Goal: Task Accomplishment & Management: Complete application form

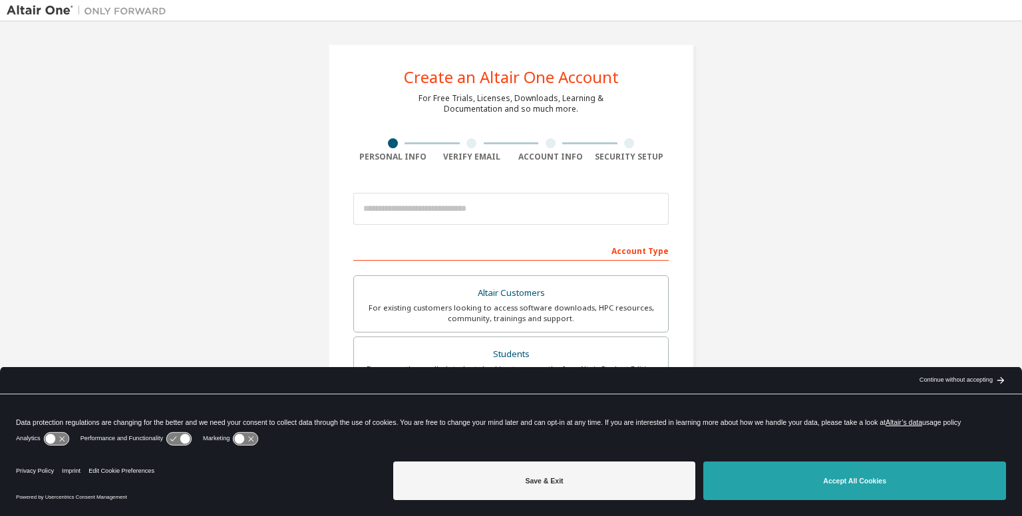
click at [770, 470] on button "Accept All Cookies" at bounding box center [854, 481] width 303 height 39
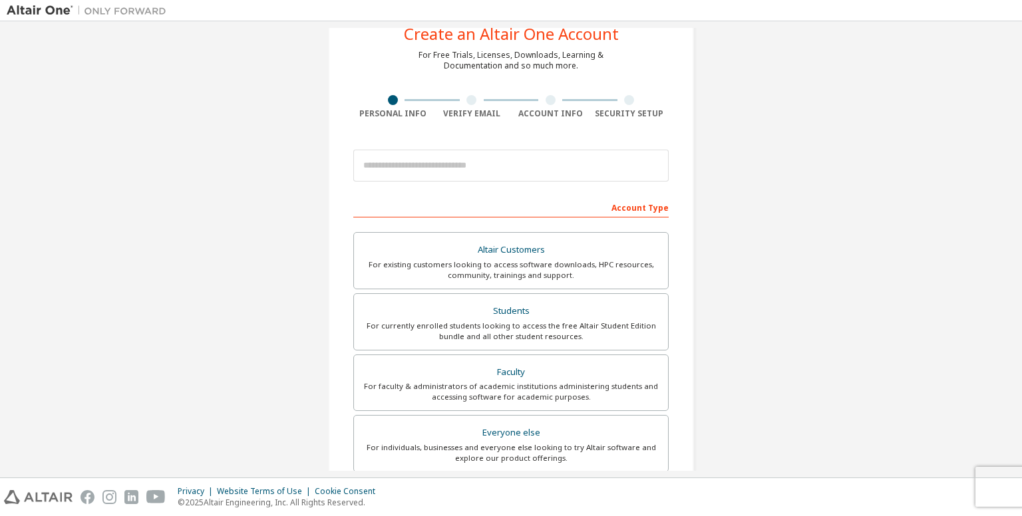
scroll to position [67, 0]
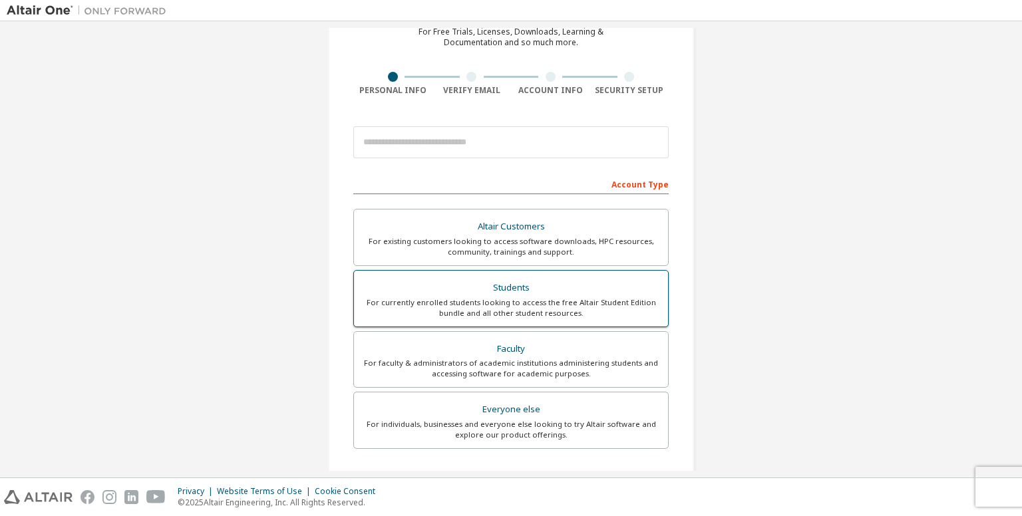
click at [500, 291] on div "Students" at bounding box center [511, 288] width 298 height 19
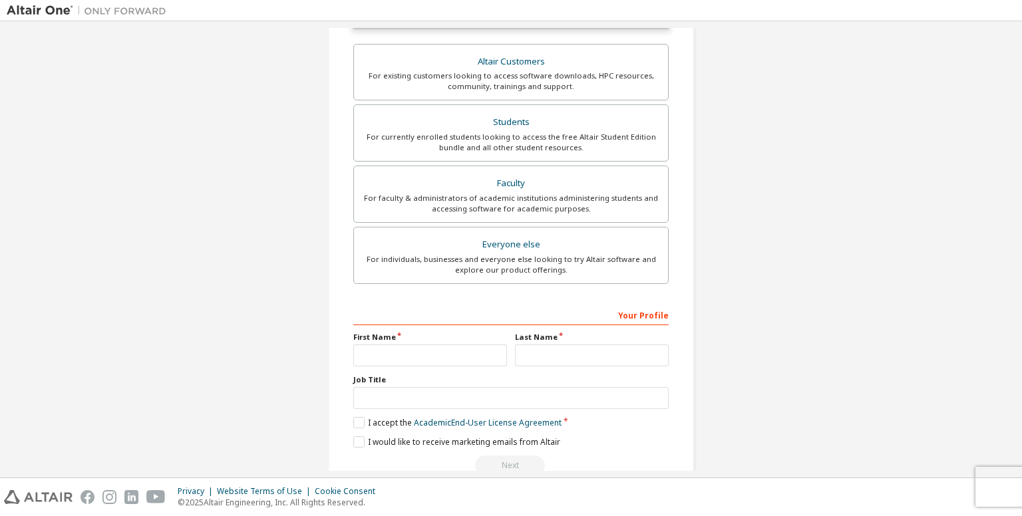
scroll to position [133, 0]
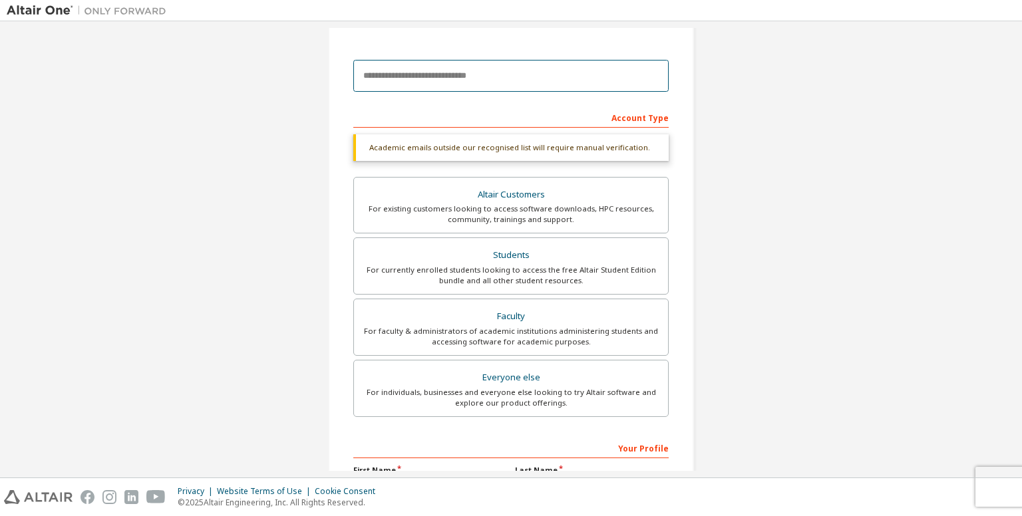
click at [500, 81] on input "email" at bounding box center [510, 76] width 315 height 32
type input "**********"
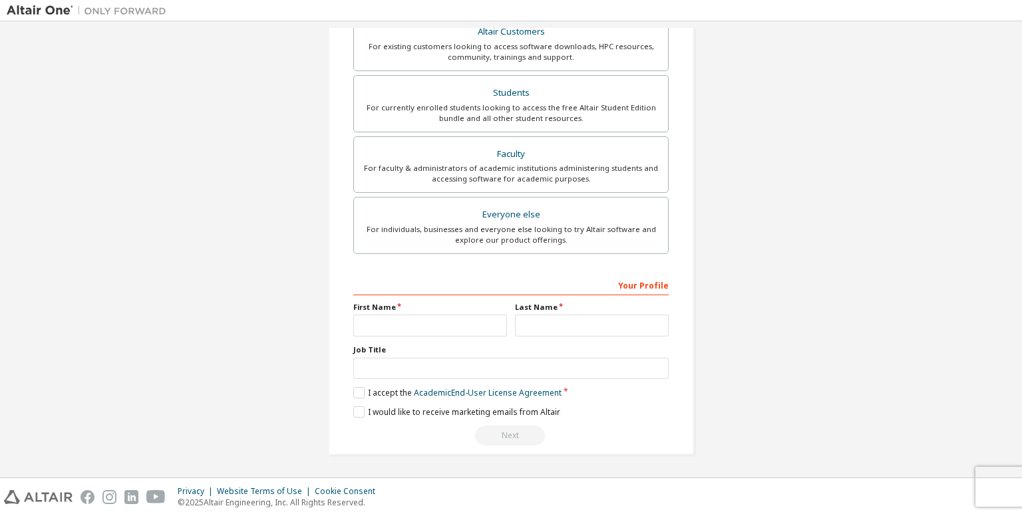
scroll to position [258, 0]
click at [387, 334] on input "text" at bounding box center [430, 329] width 154 height 22
type input "*****"
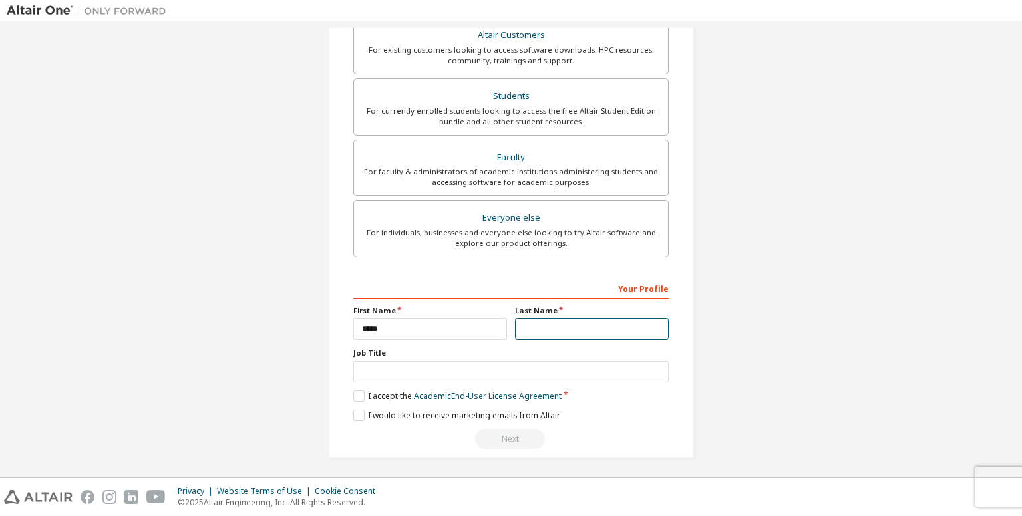
type input "********"
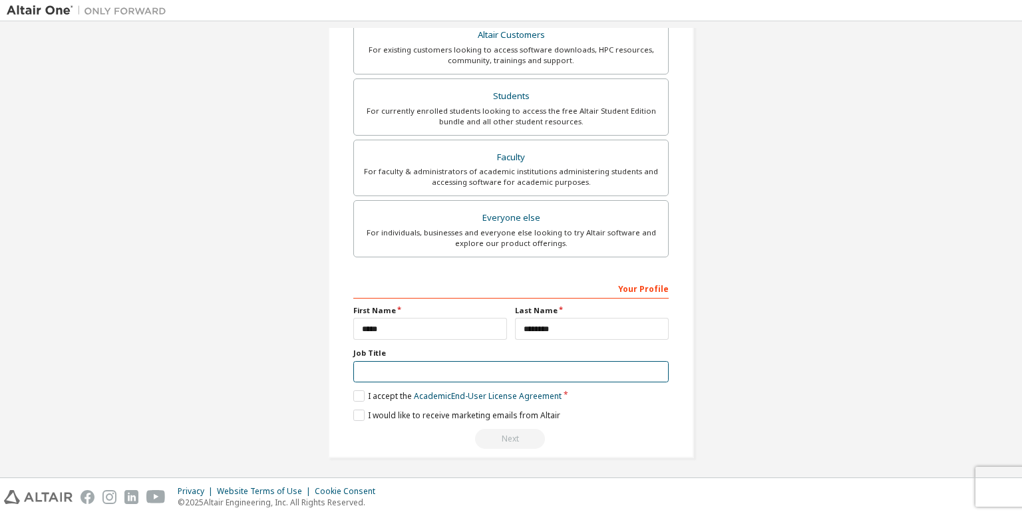
click at [375, 365] on input "text" at bounding box center [510, 372] width 315 height 22
click at [353, 395] on label "I accept the Academic End-User License Agreement" at bounding box center [457, 396] width 208 height 11
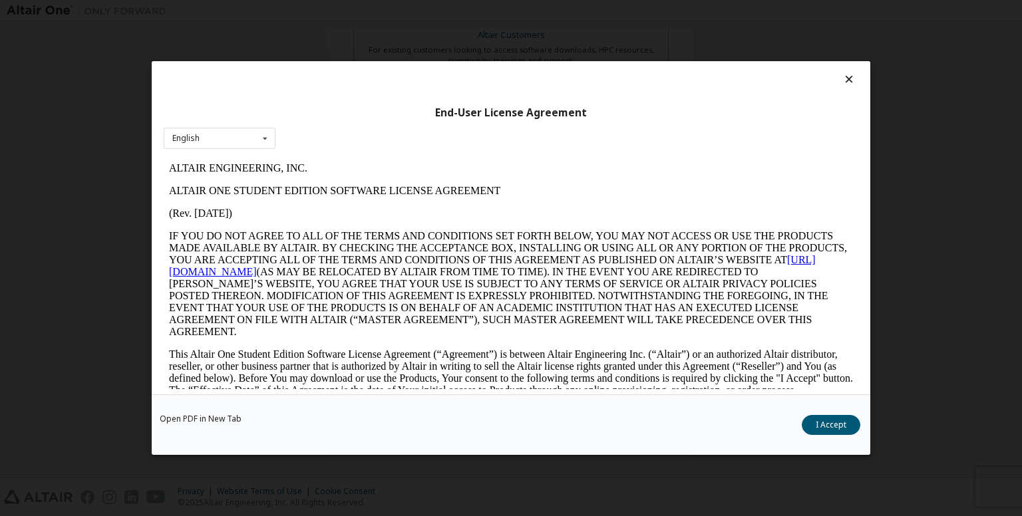
scroll to position [0, 0]
click at [842, 425] on button "I Accept" at bounding box center [831, 425] width 59 height 20
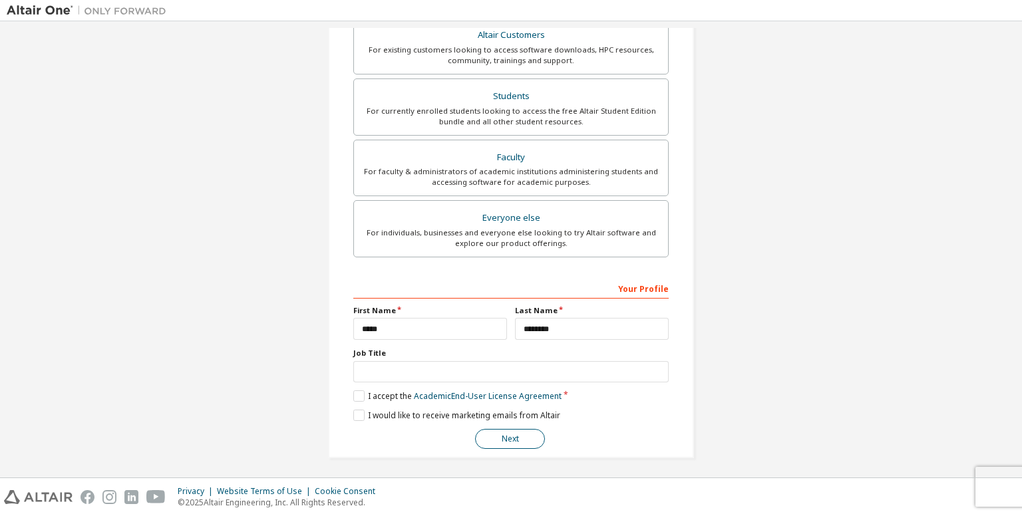
click at [496, 434] on button "Next" at bounding box center [510, 439] width 70 height 20
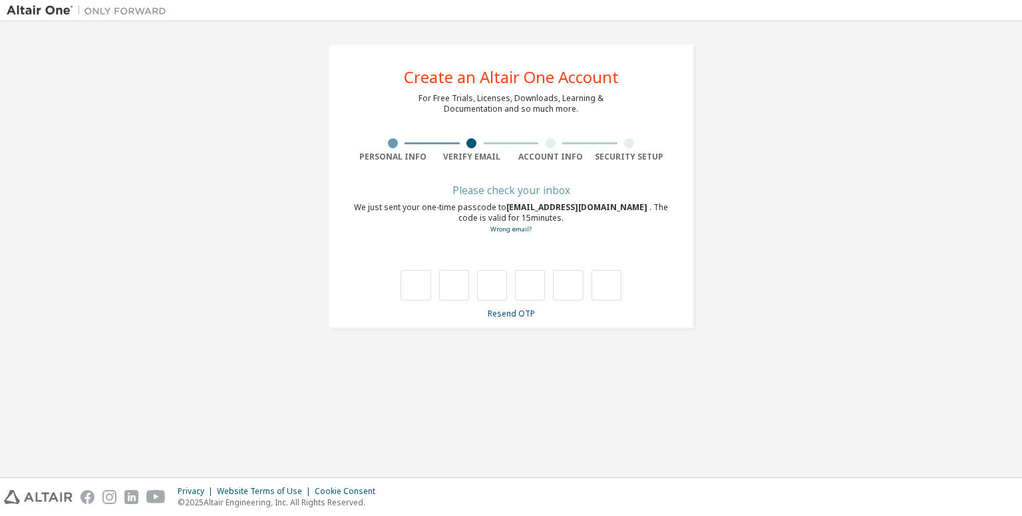
type input "*"
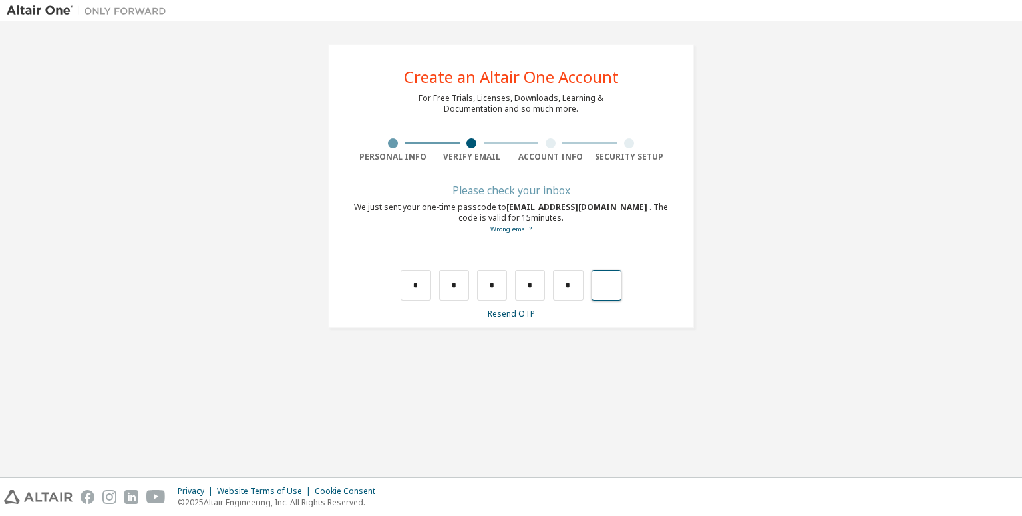
type input "*"
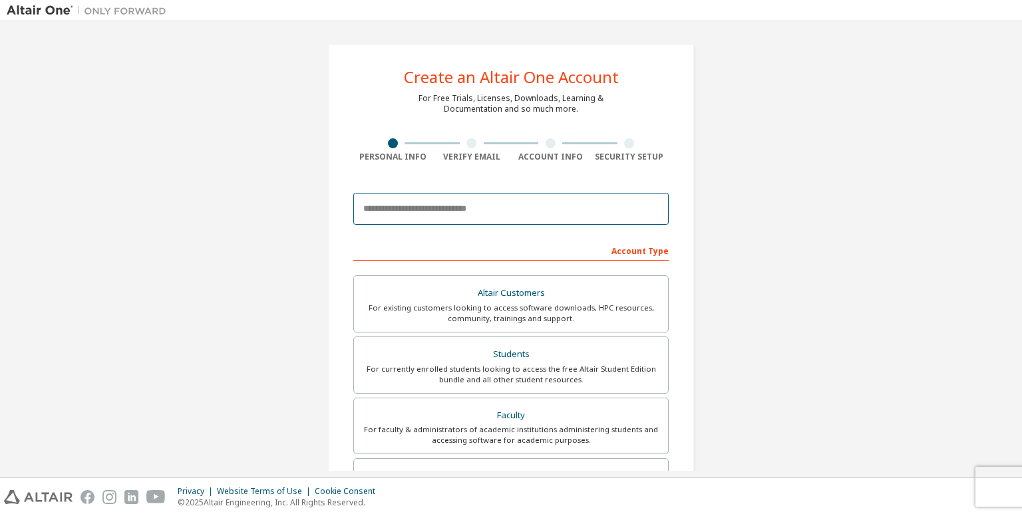
click at [464, 214] on input "email" at bounding box center [510, 209] width 315 height 32
type input "**********"
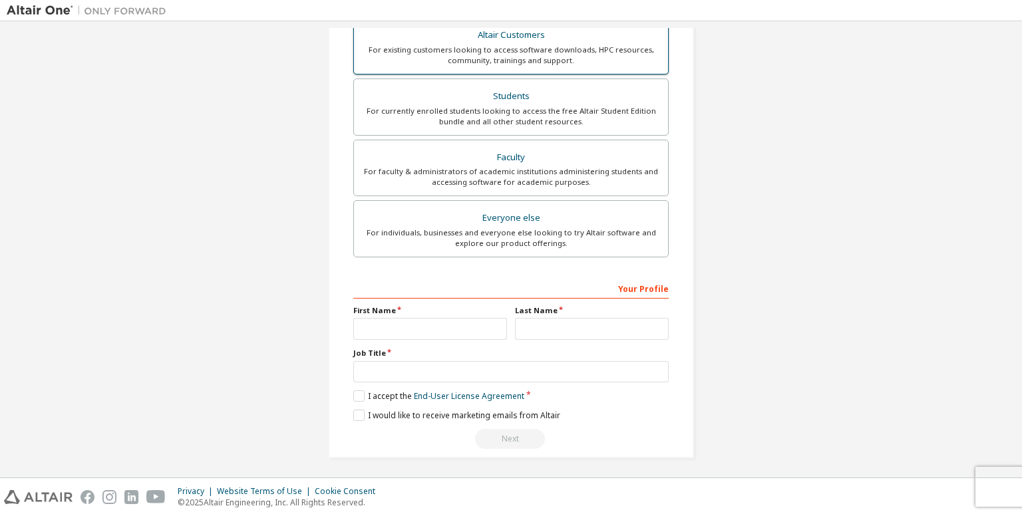
scroll to position [301, 0]
click at [534, 89] on div "Students" at bounding box center [511, 96] width 298 height 19
click at [413, 335] on input "text" at bounding box center [430, 328] width 154 height 22
type input "*****"
type input "********"
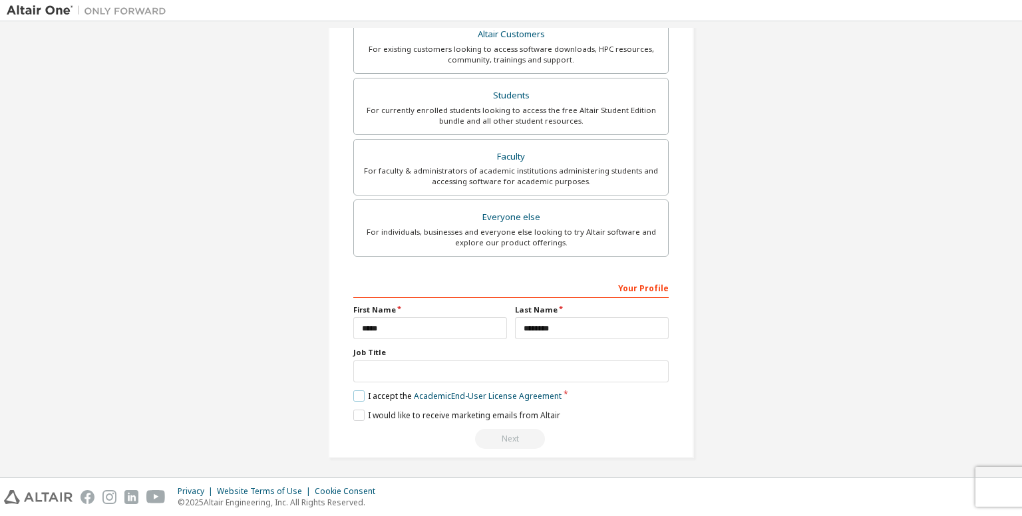
click at [383, 397] on label "I accept the Academic End-User License Agreement" at bounding box center [457, 396] width 208 height 11
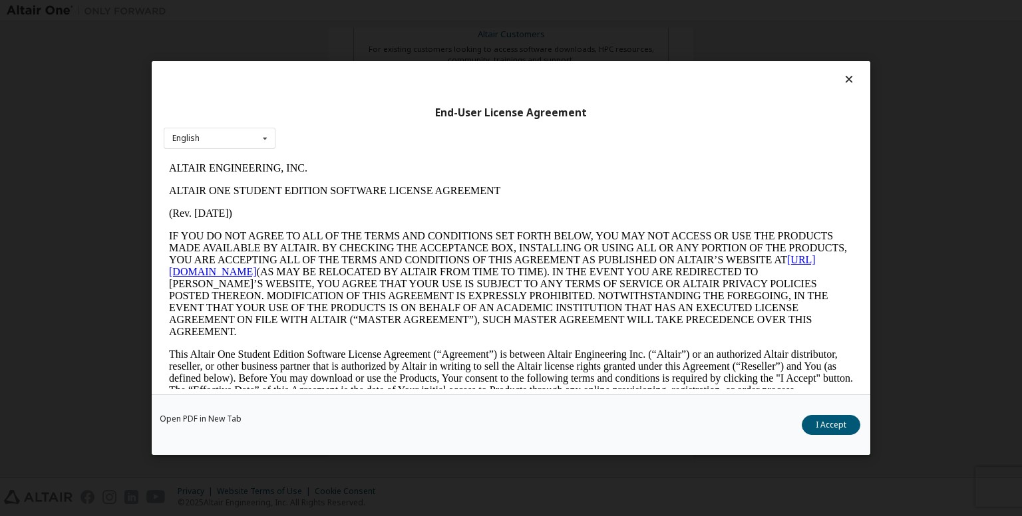
scroll to position [0, 0]
click at [237, 142] on div "English English" at bounding box center [220, 139] width 112 height 22
drag, startPoint x: 229, startPoint y: 161, endPoint x: 68, endPoint y: 2, distance: 226.3
click at [229, 161] on div "English" at bounding box center [219, 159] width 110 height 21
drag, startPoint x: 817, startPoint y: 433, endPoint x: 807, endPoint y: 437, distance: 10.8
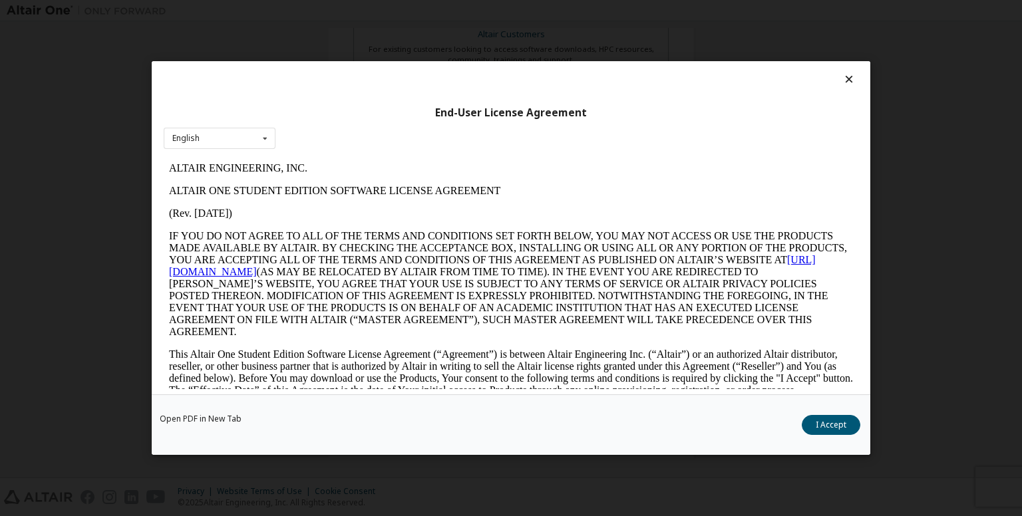
click at [817, 435] on div "Open PDF in New Tab I Accept" at bounding box center [511, 425] width 719 height 61
click at [816, 433] on button "I Accept" at bounding box center [831, 425] width 59 height 20
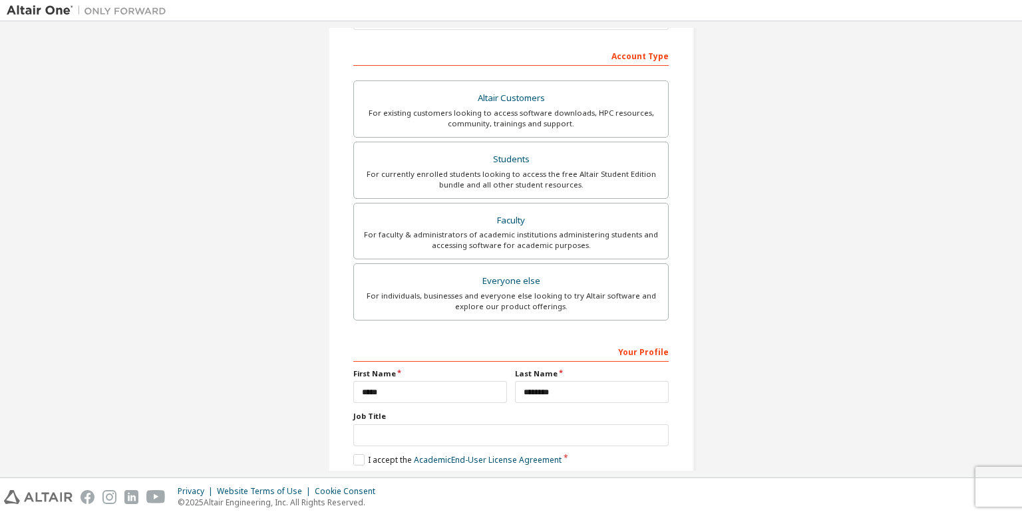
scroll to position [301, 0]
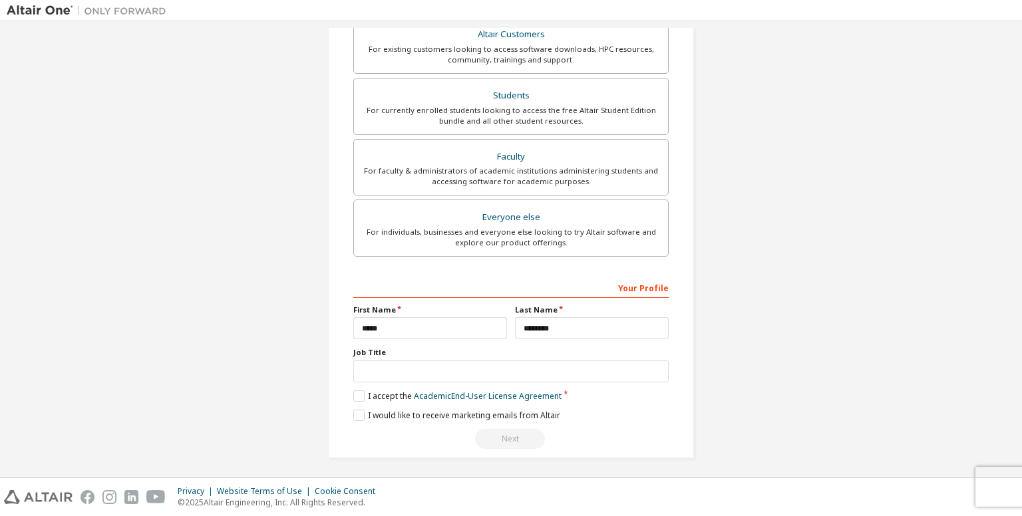
click at [513, 443] on div "Next" at bounding box center [510, 439] width 315 height 20
click at [516, 439] on div "Next" at bounding box center [510, 439] width 315 height 20
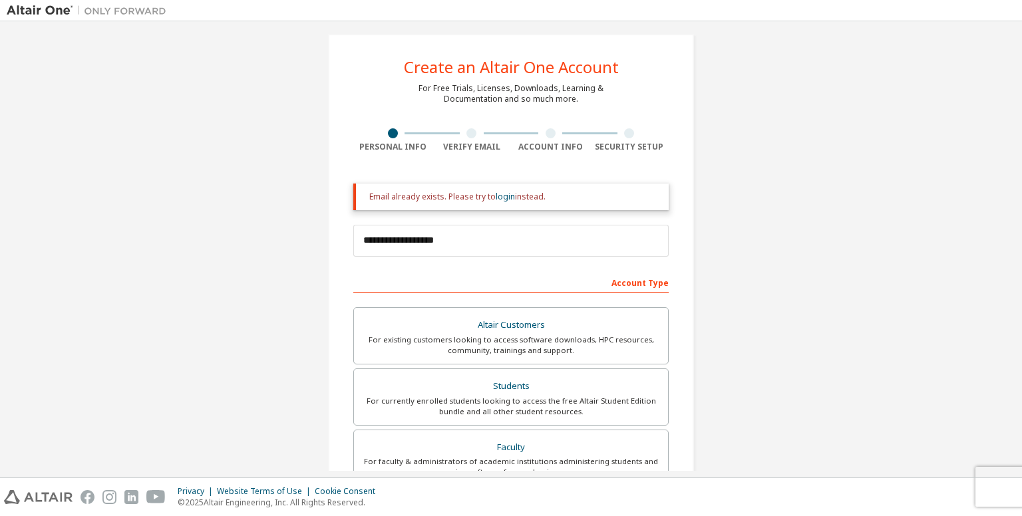
scroll to position [0, 0]
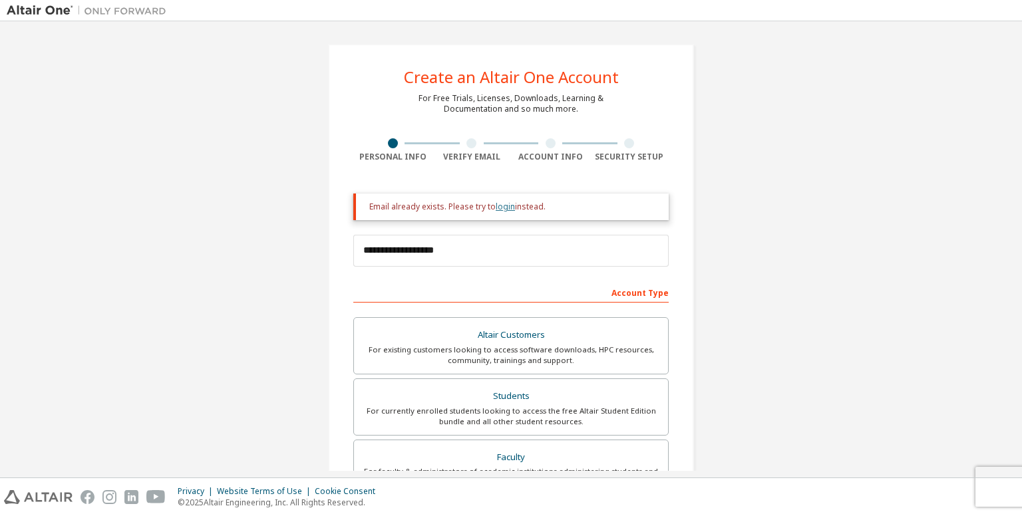
click at [504, 210] on link "login" at bounding box center [505, 206] width 19 height 11
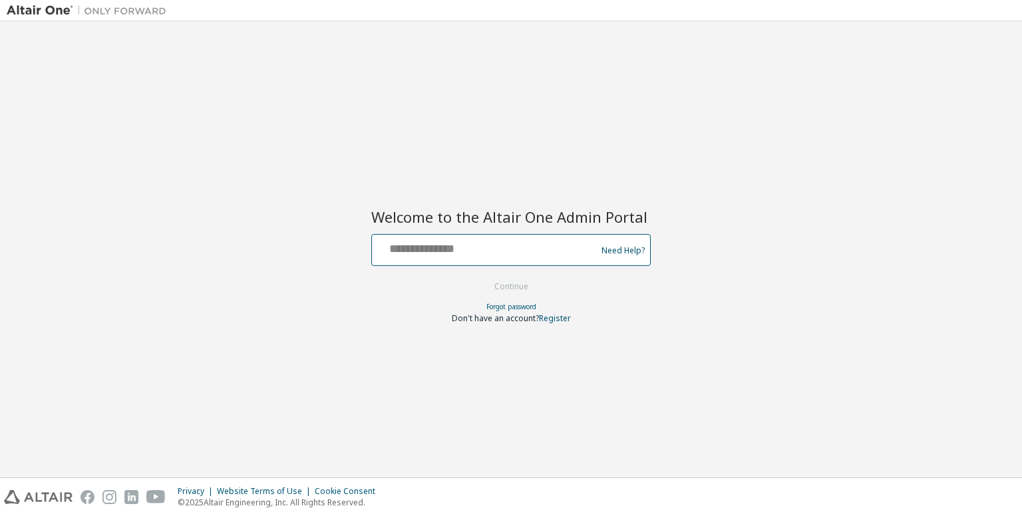
click at [465, 254] on input "text" at bounding box center [486, 247] width 218 height 19
type input "**********"
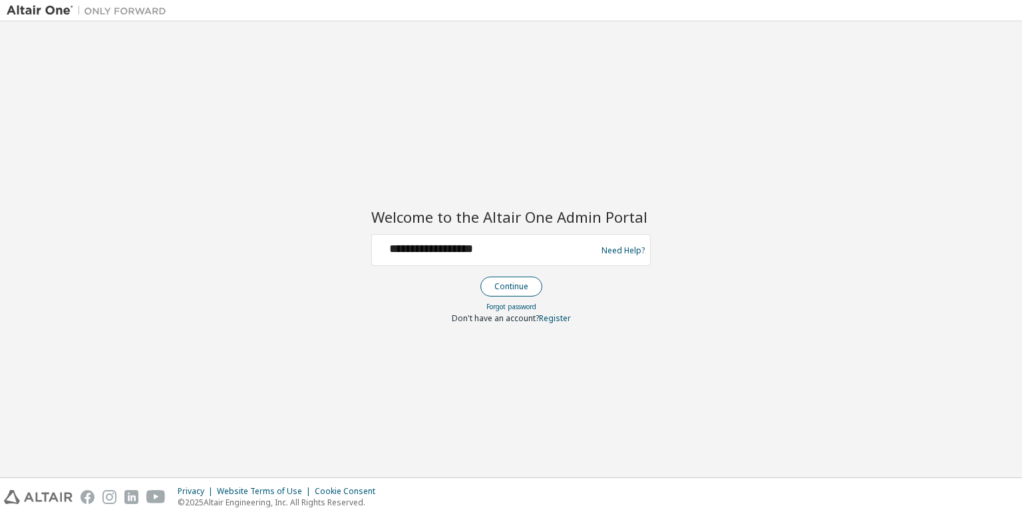
click at [516, 291] on button "Continue" at bounding box center [511, 287] width 62 height 20
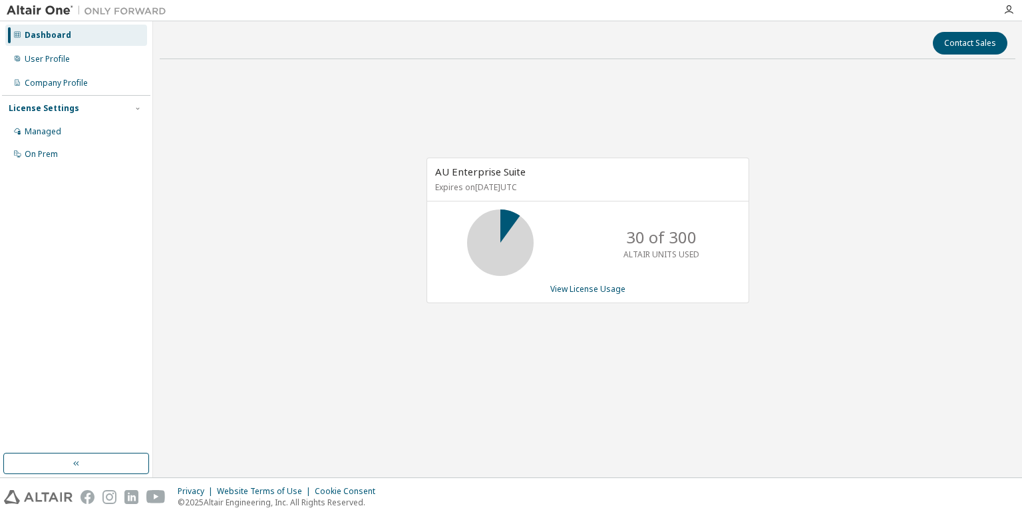
click at [513, 232] on icon at bounding box center [500, 242] width 33 height 33
click at [508, 226] on icon at bounding box center [500, 242] width 33 height 33
click at [69, 61] on div "User Profile" at bounding box center [76, 59] width 142 height 21
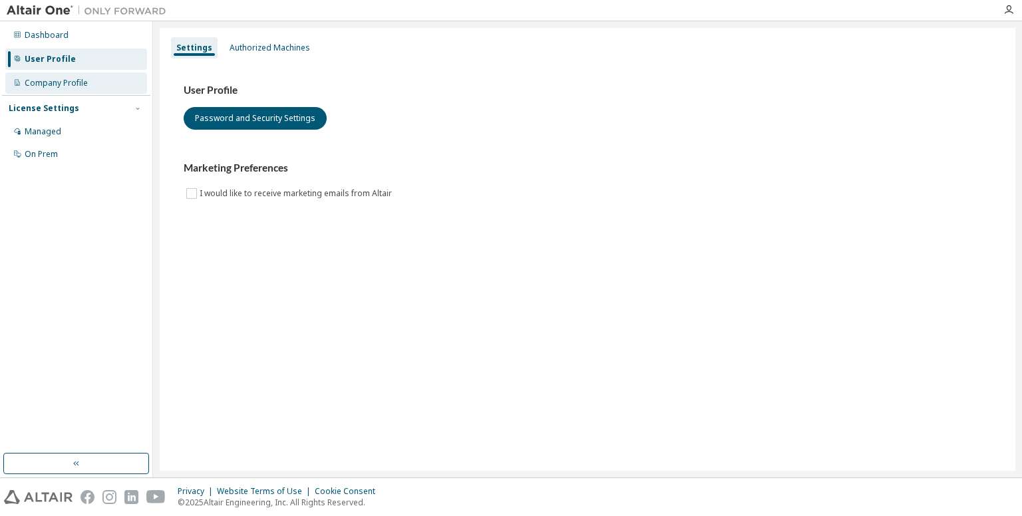
click at [73, 85] on div "Company Profile" at bounding box center [56, 83] width 63 height 11
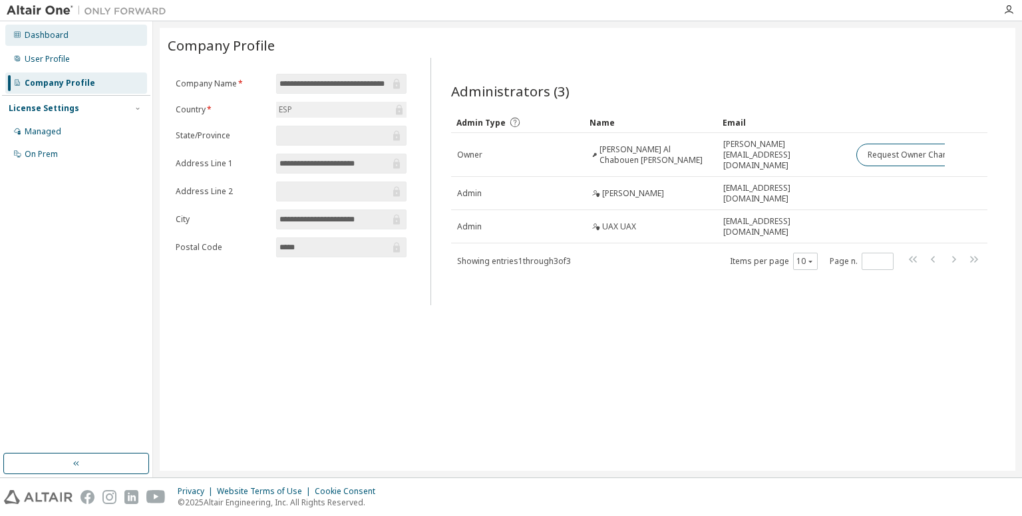
click at [106, 36] on div "Dashboard" at bounding box center [76, 35] width 142 height 21
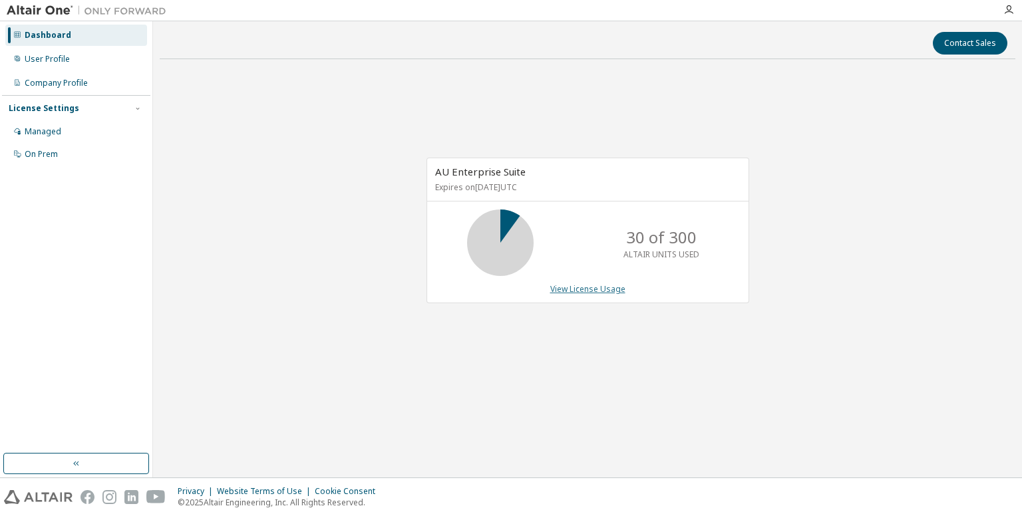
click at [572, 291] on link "View License Usage" at bounding box center [587, 288] width 75 height 11
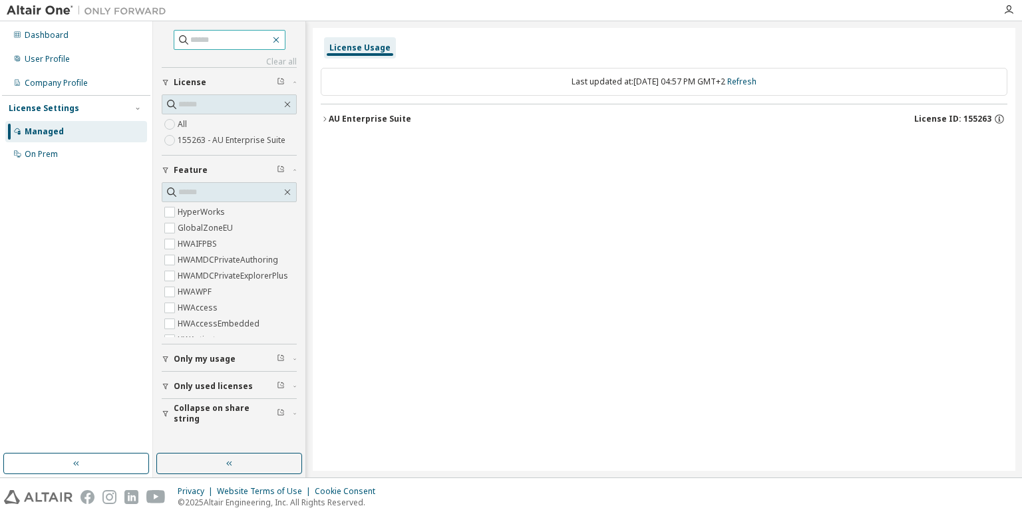
click at [281, 43] on icon "button" at bounding box center [276, 40] width 11 height 11
click at [283, 32] on span at bounding box center [230, 40] width 112 height 20
click at [88, 34] on div "Dashboard" at bounding box center [76, 35] width 142 height 21
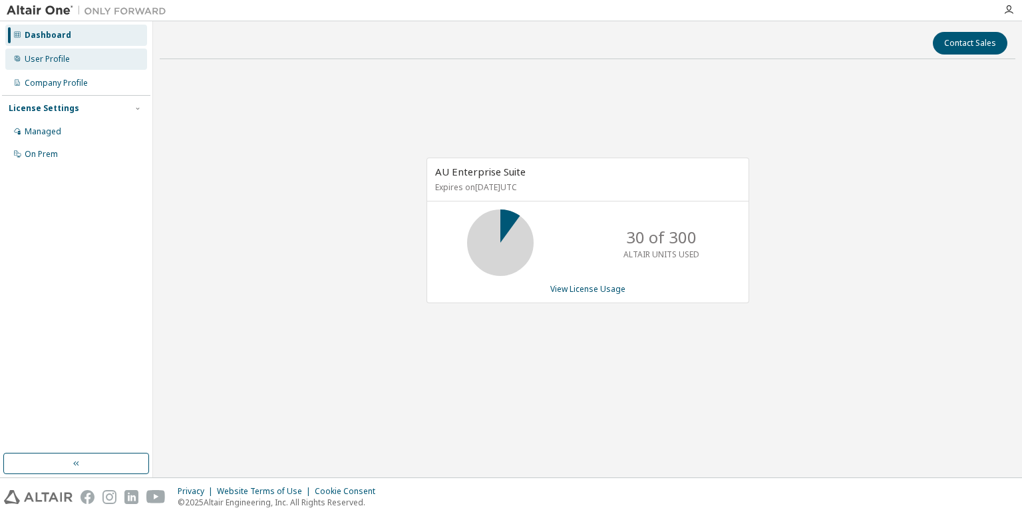
click at [106, 63] on div "User Profile" at bounding box center [76, 59] width 142 height 21
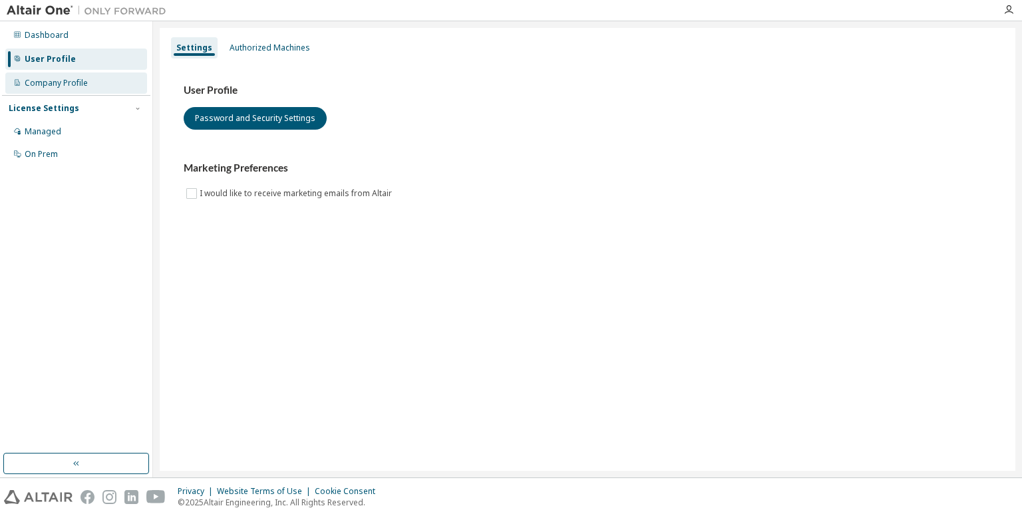
click at [112, 77] on div "Company Profile" at bounding box center [76, 83] width 142 height 21
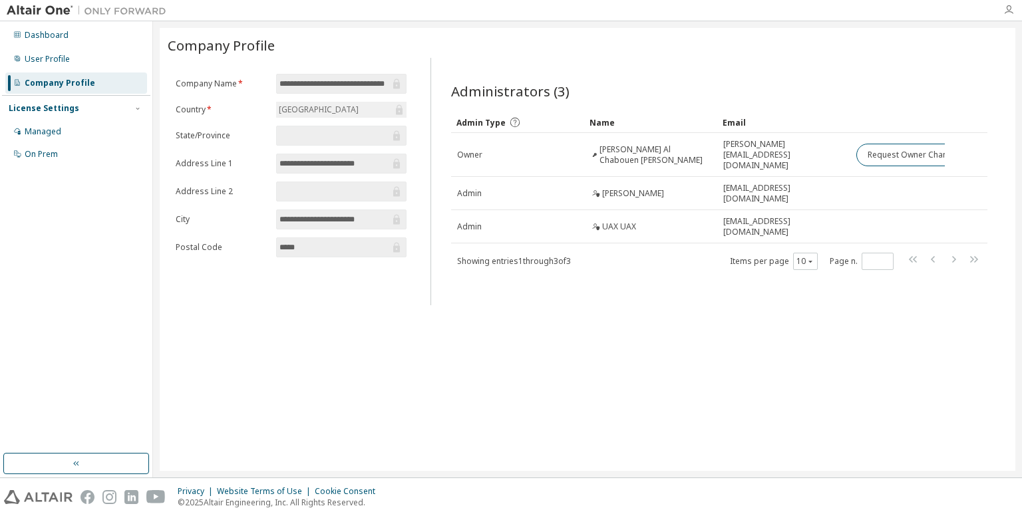
click at [1006, 7] on icon "button" at bounding box center [1009, 10] width 11 height 11
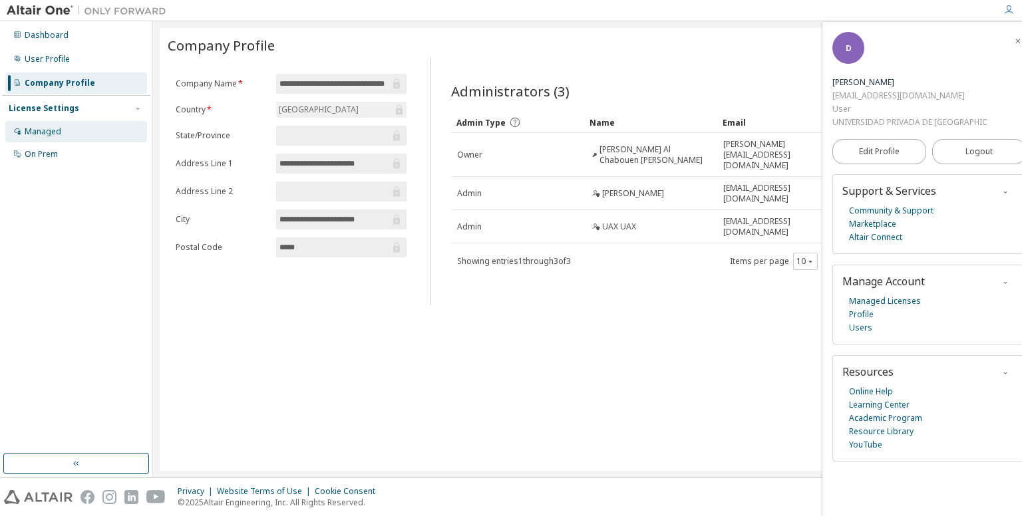
click at [87, 132] on div "Managed" at bounding box center [76, 131] width 142 height 21
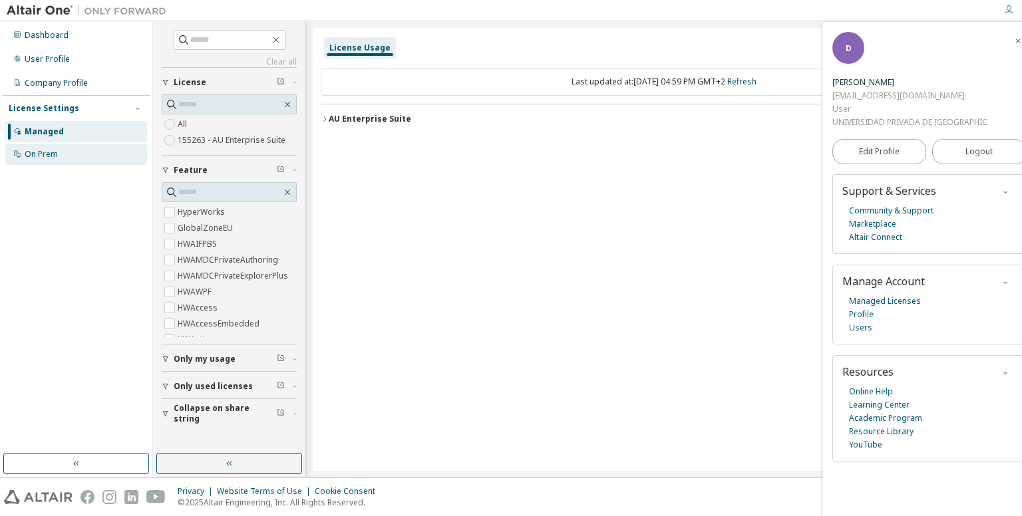
click at [84, 154] on div "On Prem" at bounding box center [76, 154] width 142 height 21
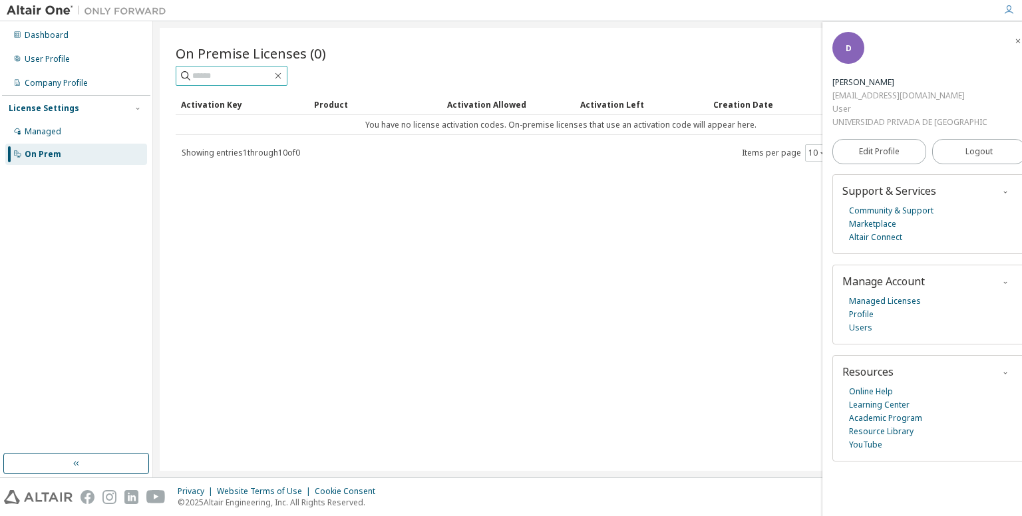
click at [230, 75] on input "text" at bounding box center [232, 75] width 80 height 13
type input "*"
click at [58, 29] on div "Dashboard" at bounding box center [76, 35] width 142 height 21
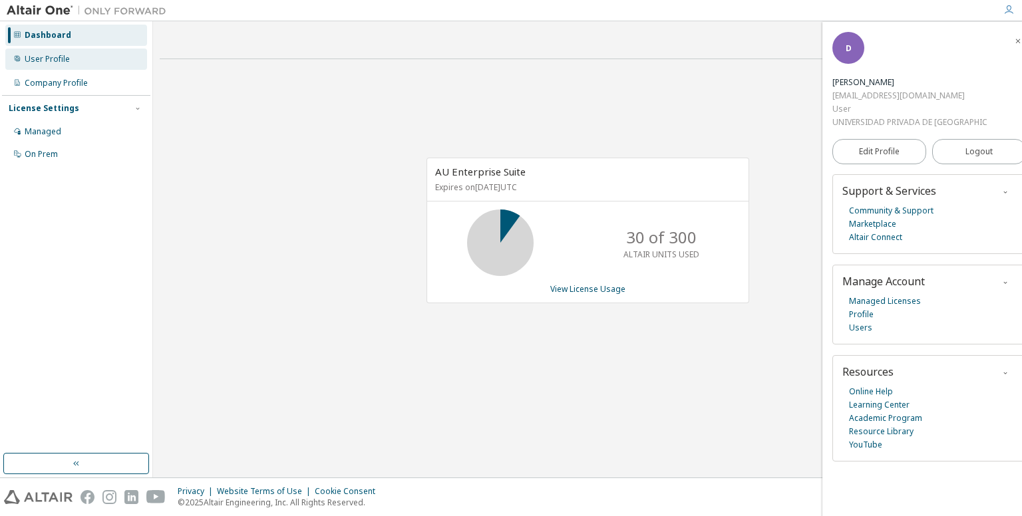
click at [96, 58] on div "User Profile" at bounding box center [76, 59] width 142 height 21
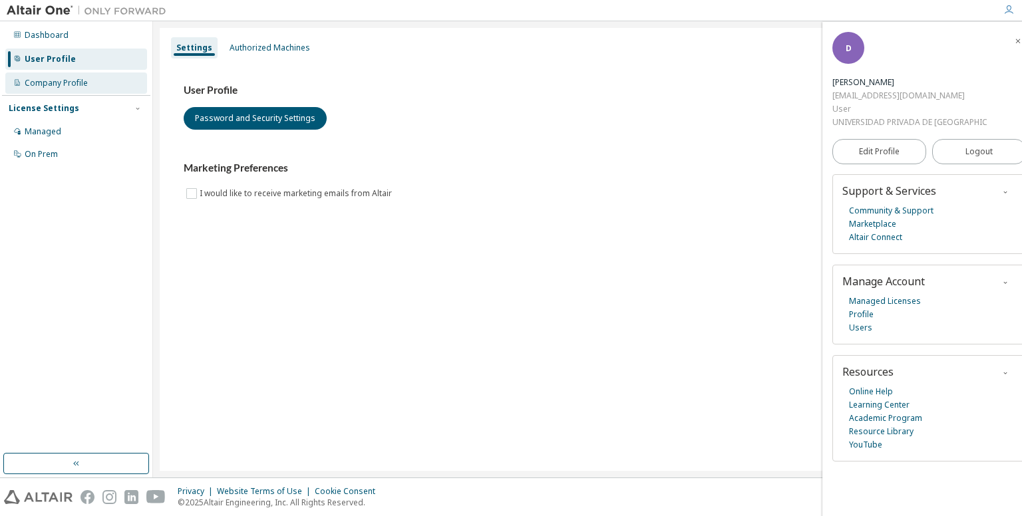
click at [108, 82] on div "Company Profile" at bounding box center [76, 83] width 142 height 21
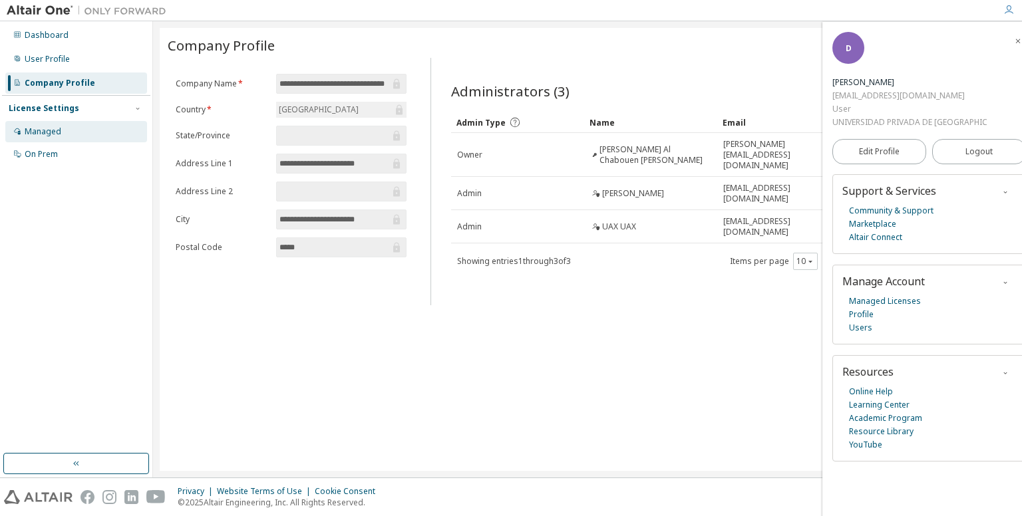
click at [51, 123] on div "Managed" at bounding box center [76, 131] width 142 height 21
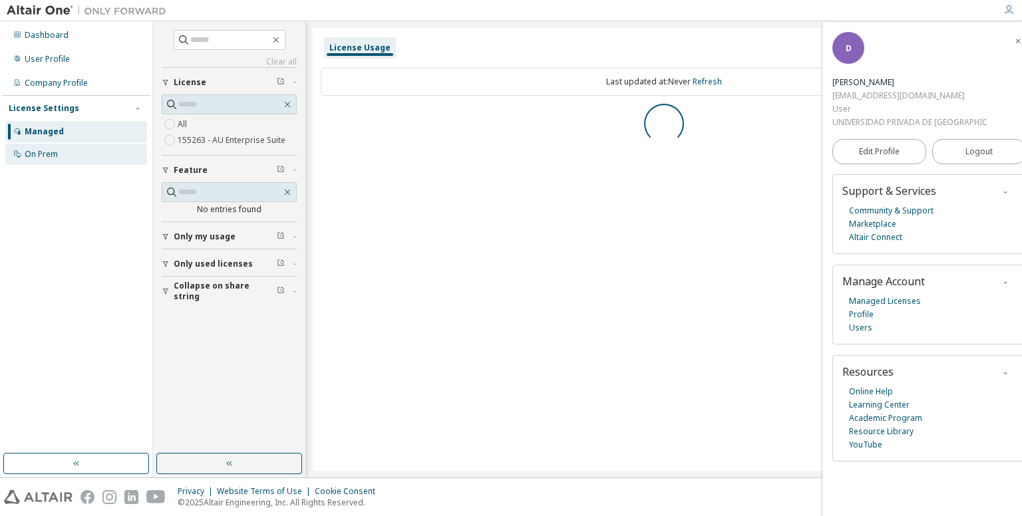
click at [44, 146] on div "On Prem" at bounding box center [76, 154] width 142 height 21
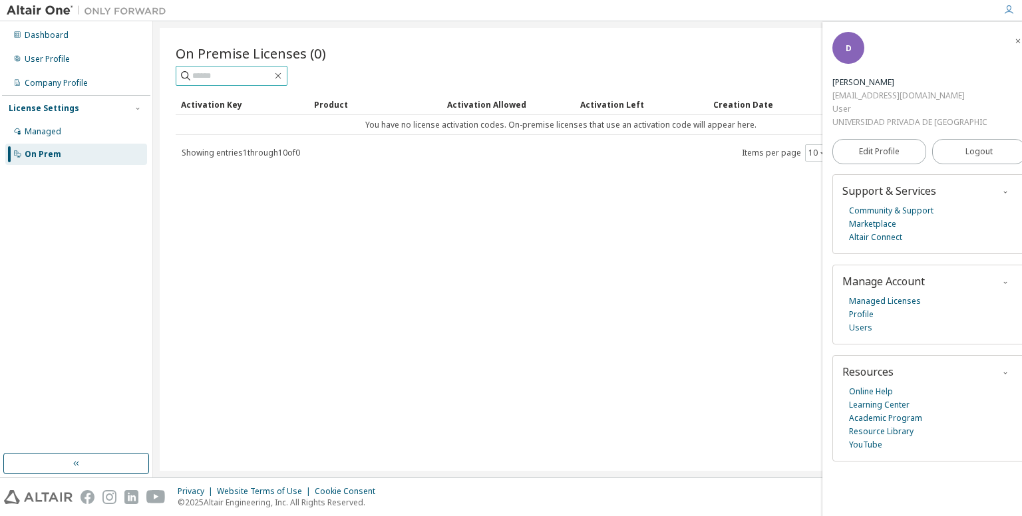
click at [198, 73] on input "text" at bounding box center [232, 75] width 80 height 13
type input "*"
click at [1002, 376] on icon "button" at bounding box center [1006, 372] width 8 height 11
click at [1002, 375] on icon "button" at bounding box center [1006, 373] width 8 height 8
click at [1002, 281] on icon "button" at bounding box center [1006, 283] width 8 height 8
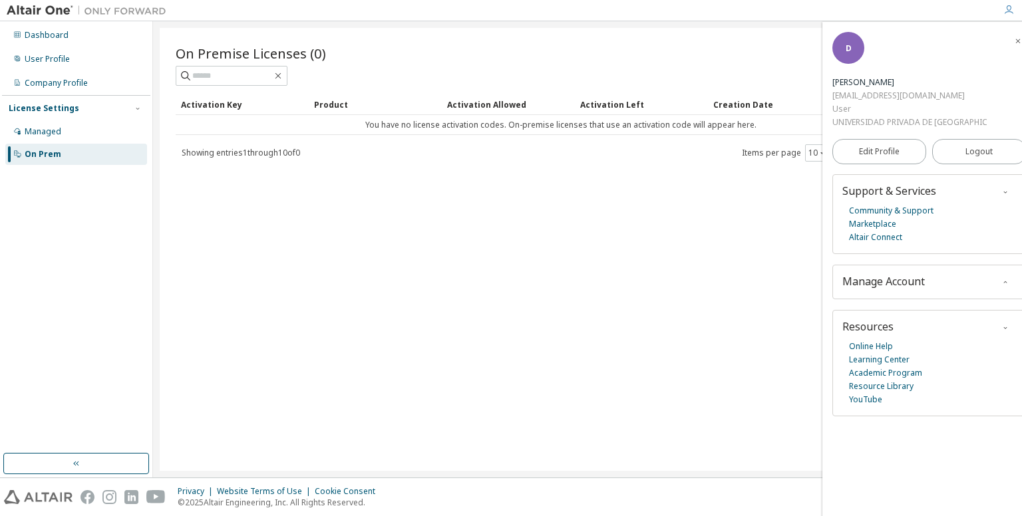
click at [1002, 277] on icon "button" at bounding box center [1006, 282] width 8 height 11
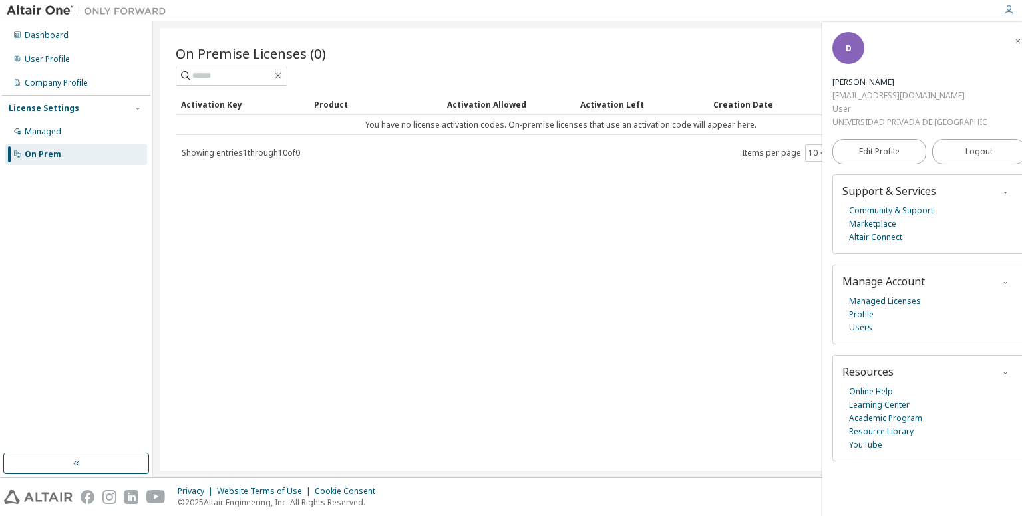
click at [1002, 195] on icon "button" at bounding box center [1006, 192] width 8 height 8
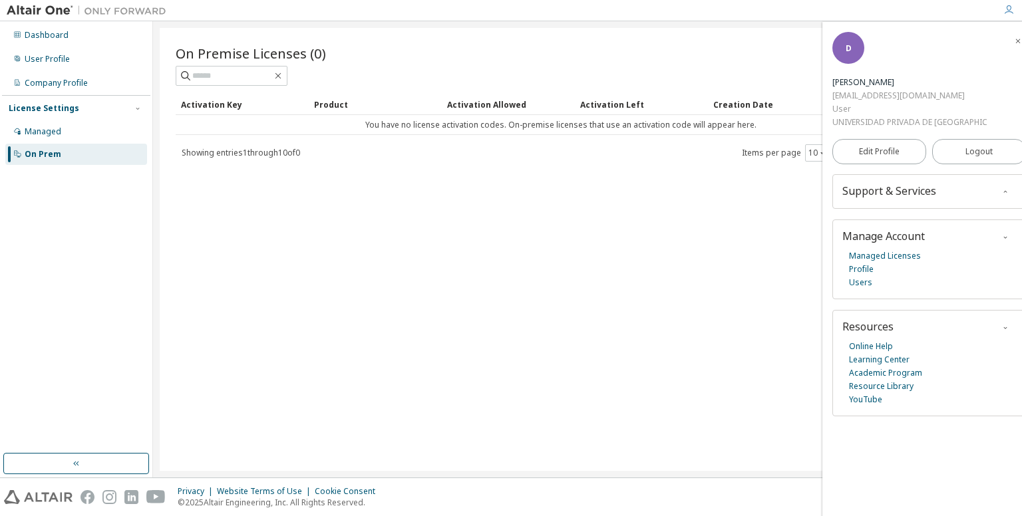
click at [1002, 195] on icon "button" at bounding box center [1006, 192] width 8 height 8
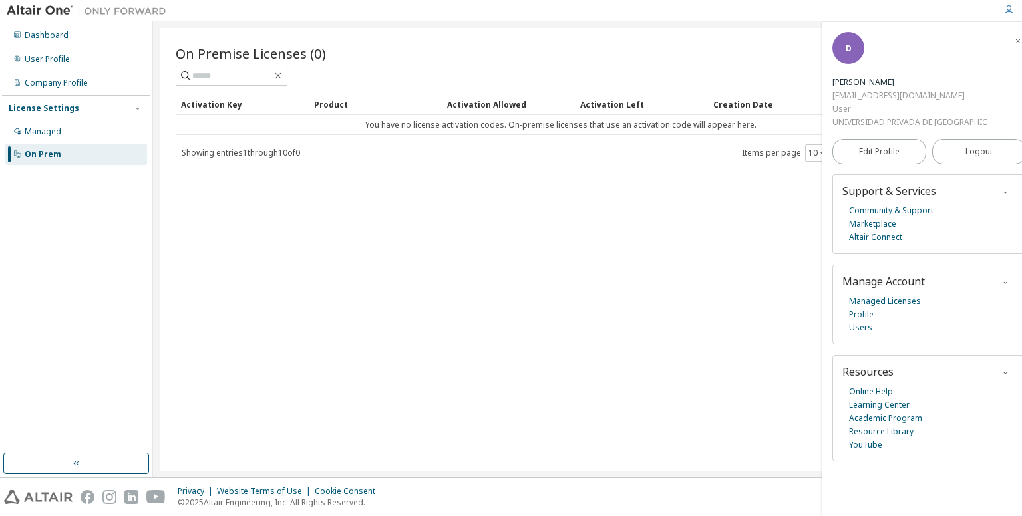
click at [1014, 35] on icon "button" at bounding box center [1018, 40] width 8 height 11
